Goal: Navigation & Orientation: Find specific page/section

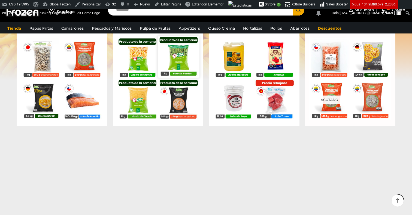
click at [182, 51] on img at bounding box center [178, 56] width 41 height 41
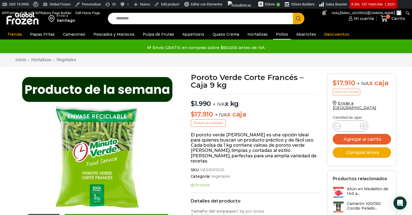
click at [274, 35] on link "Pollos" at bounding box center [282, 34] width 18 height 10
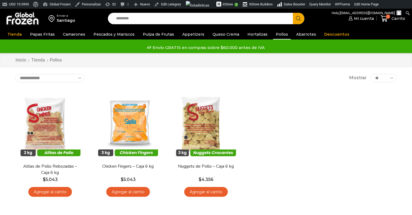
scroll to position [19, 0]
